Goal: Task Accomplishment & Management: Complete application form

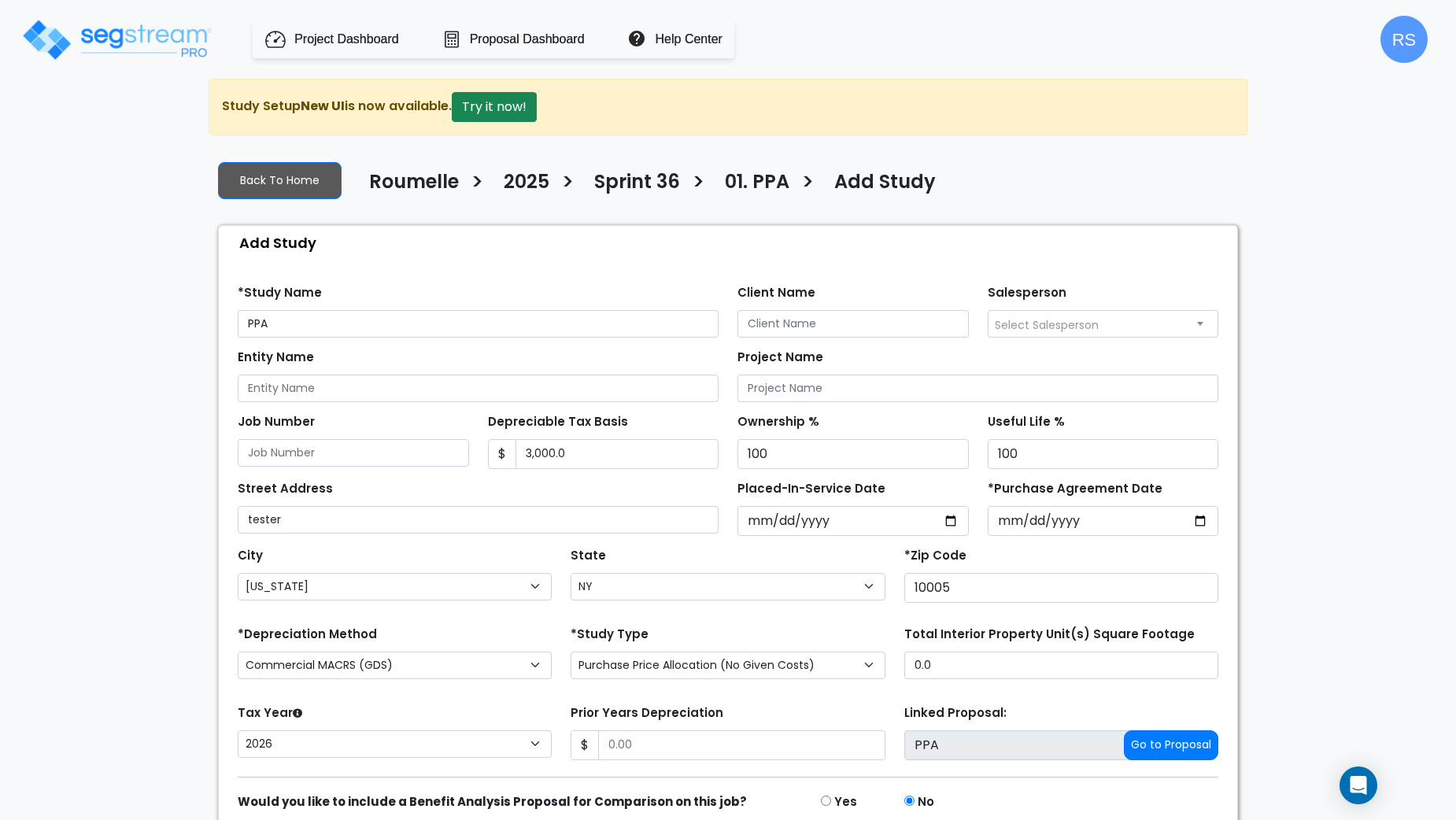
select select "[US_STATE]"
select select "NY"
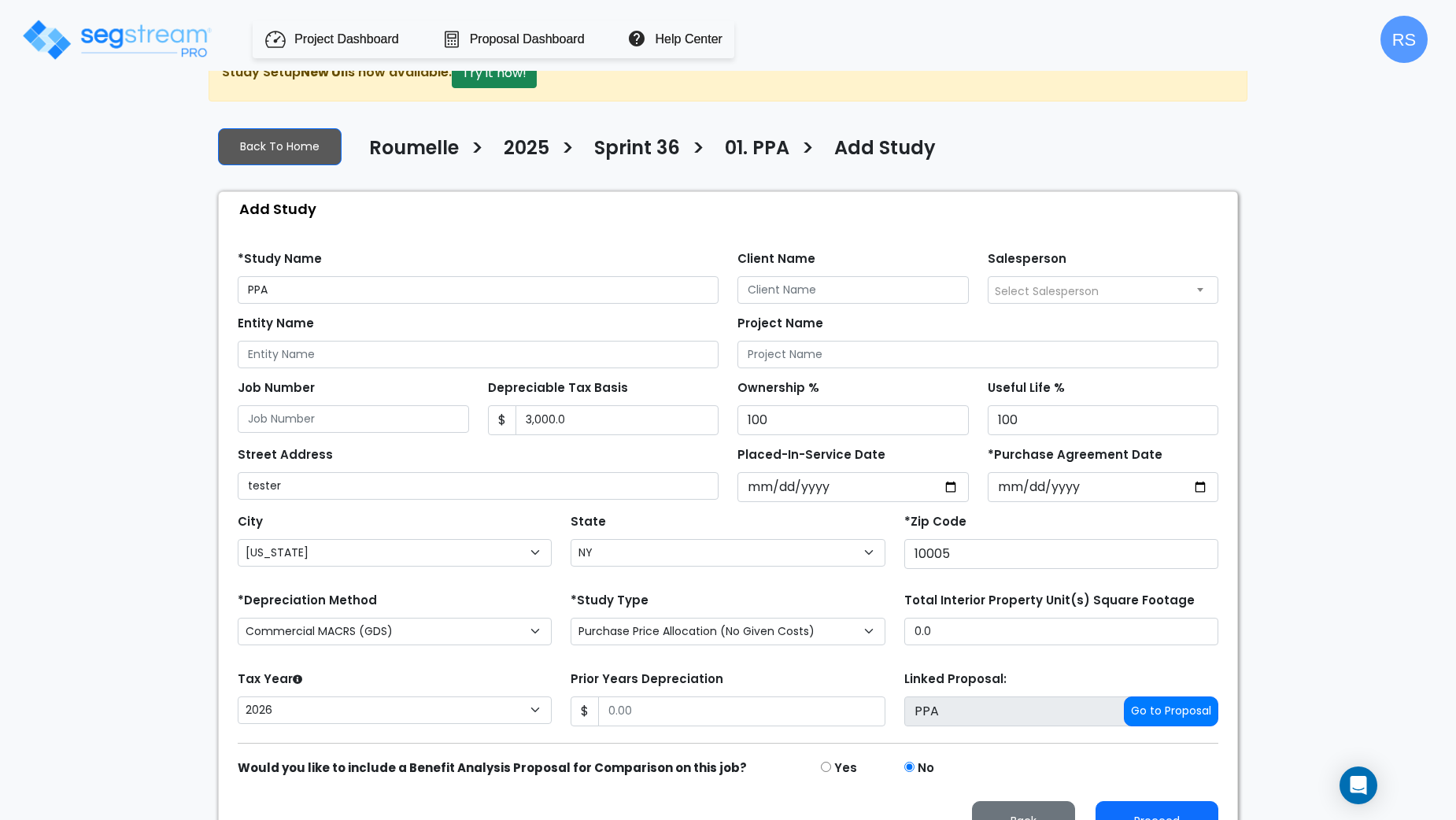
click at [1085, 121] on div "Back To Home [GEOGRAPHIC_DATA] > 2025 > Sprint 36 > 01. PPA > PPA" at bounding box center [728, 484] width 1039 height 741
